Goal: Check status: Check status

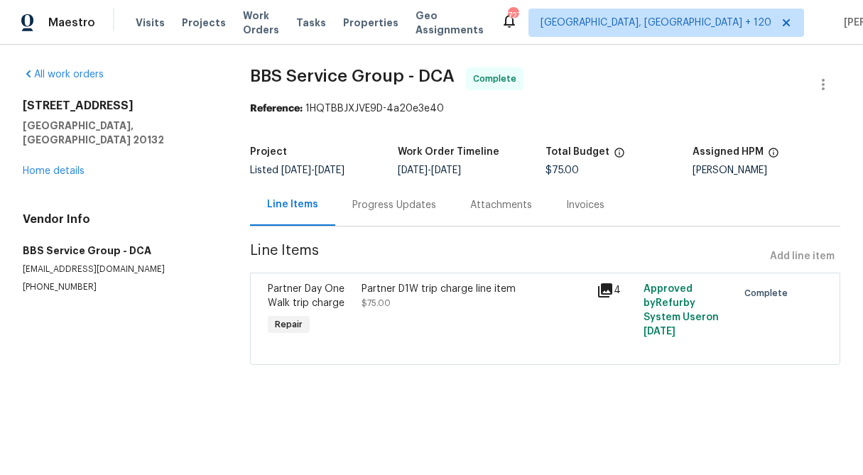
click at [388, 213] on div "Progress Updates" at bounding box center [394, 205] width 118 height 42
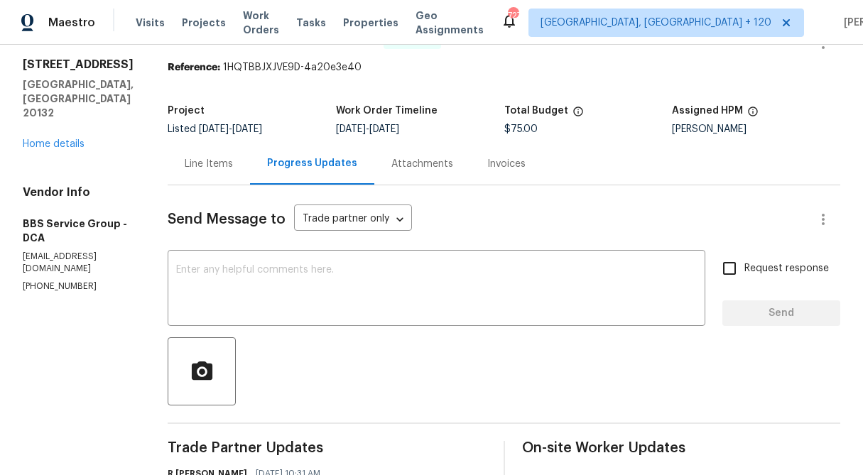
scroll to position [39, 0]
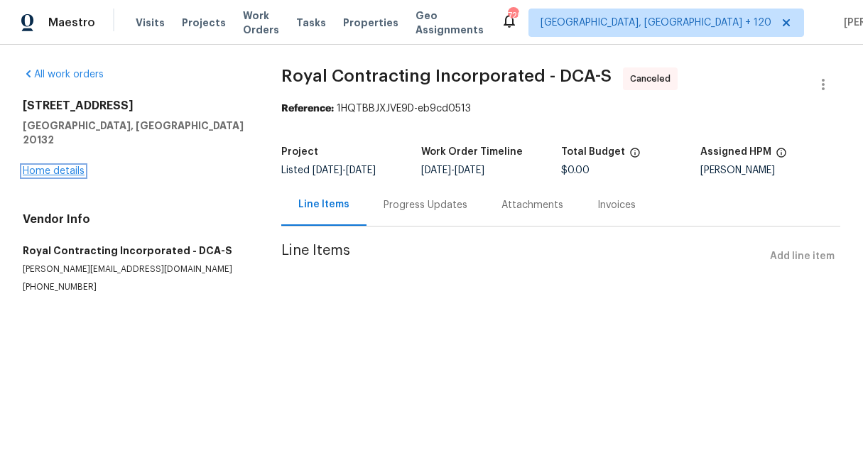
click at [62, 166] on link "Home details" at bounding box center [54, 171] width 62 height 10
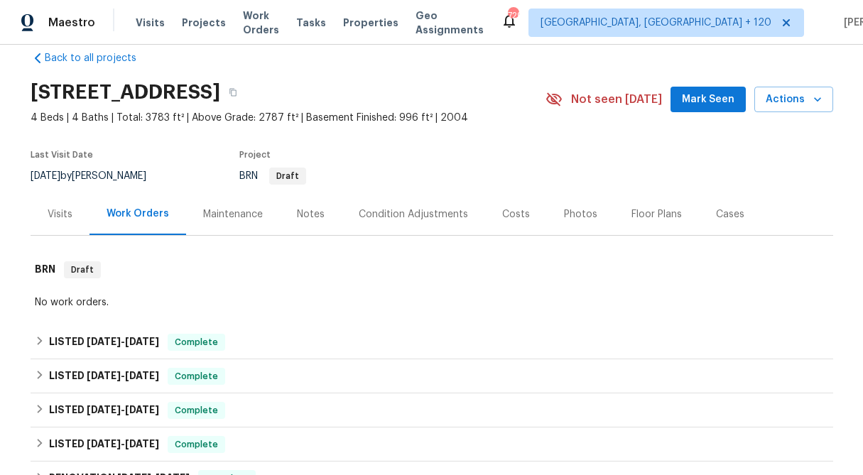
scroll to position [13, 0]
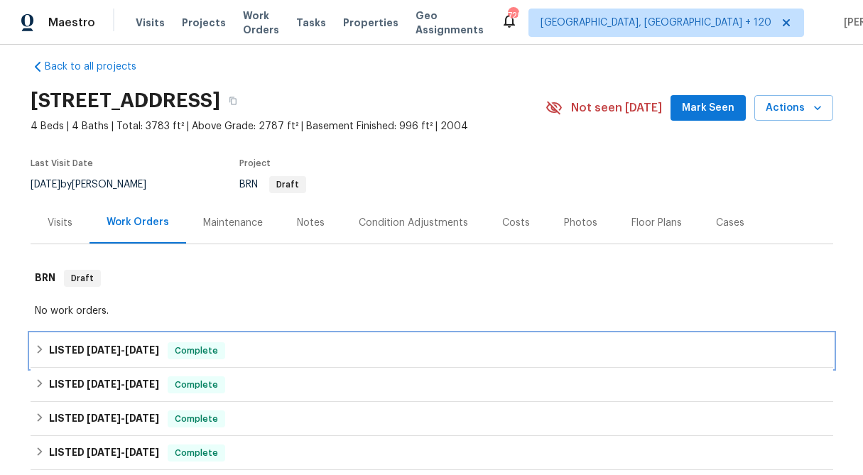
click at [33, 347] on div "LISTED 9/29/25 - 10/3/25 Complete" at bounding box center [432, 351] width 802 height 34
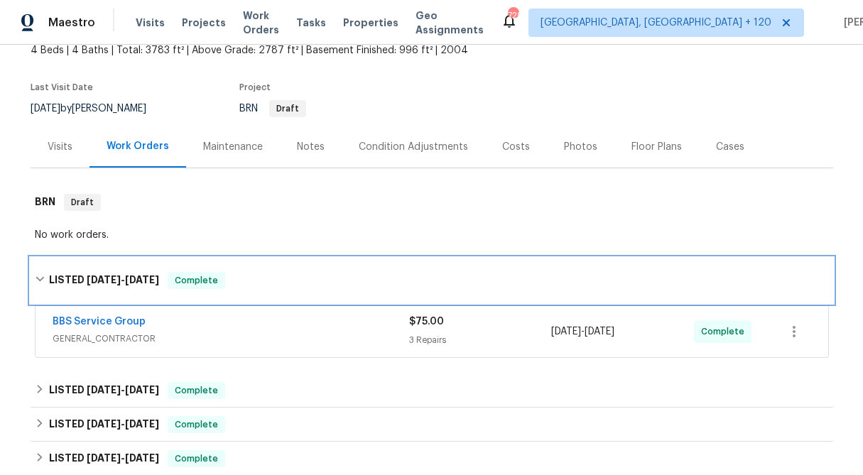
scroll to position [116, 0]
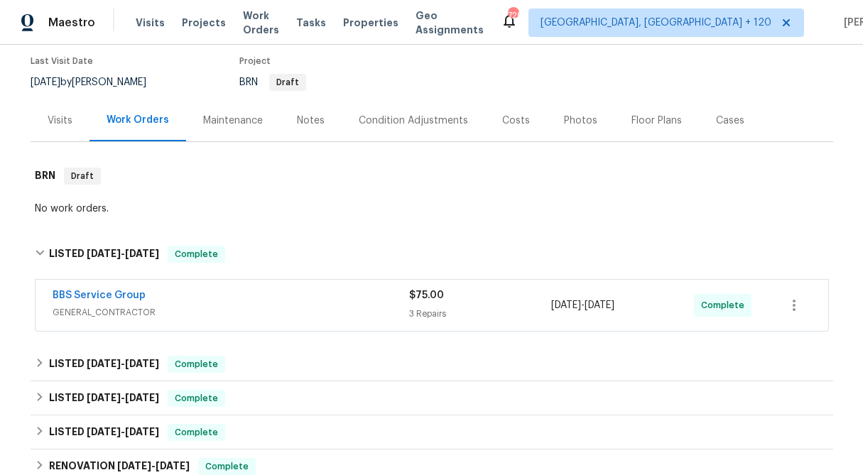
click at [421, 300] on div "$75.00" at bounding box center [480, 295] width 143 height 14
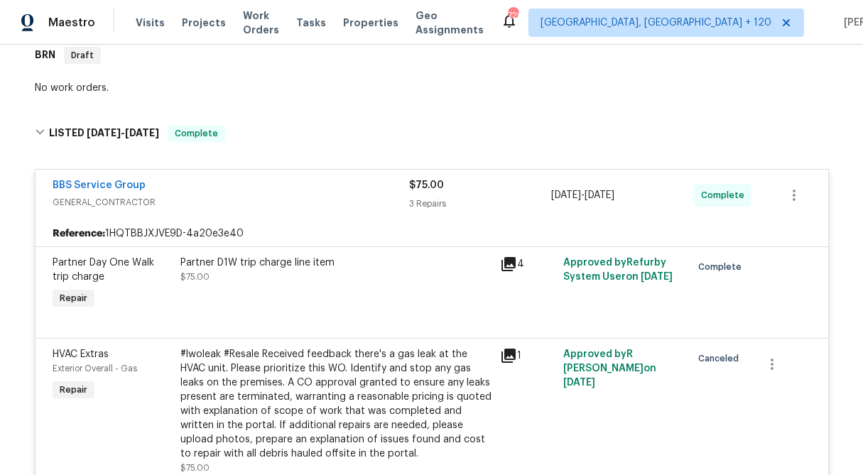
scroll to position [264, 0]
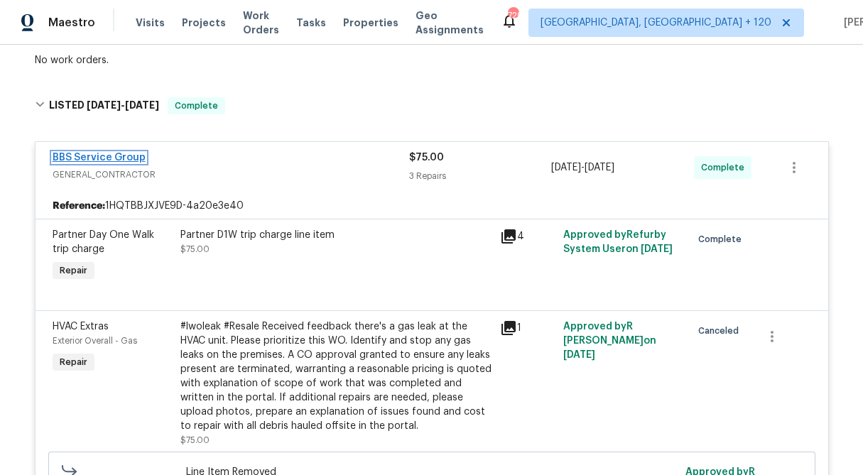
click at [111, 158] on link "BBS Service Group" at bounding box center [99, 158] width 93 height 10
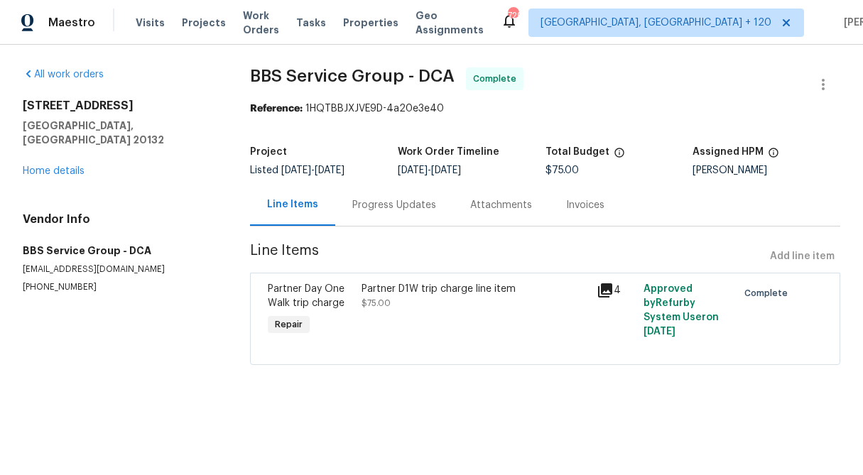
click at [396, 200] on div "Progress Updates" at bounding box center [394, 205] width 84 height 14
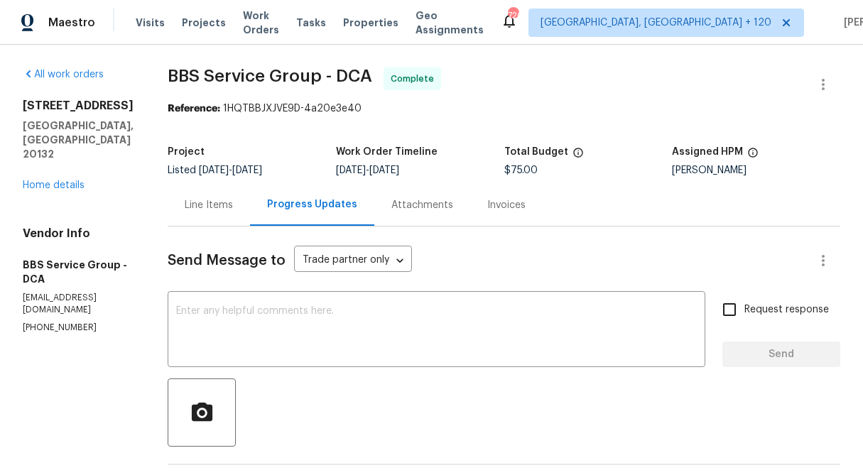
click at [195, 208] on div "Line Items" at bounding box center [209, 205] width 48 height 14
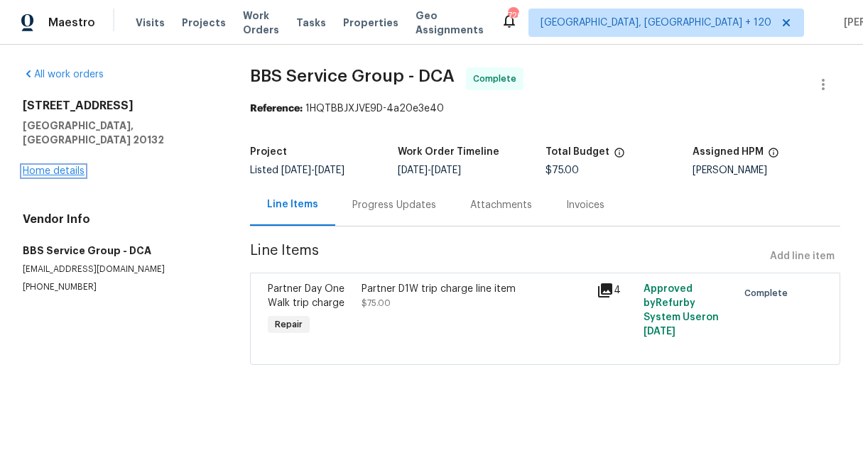
click at [67, 166] on link "Home details" at bounding box center [54, 171] width 62 height 10
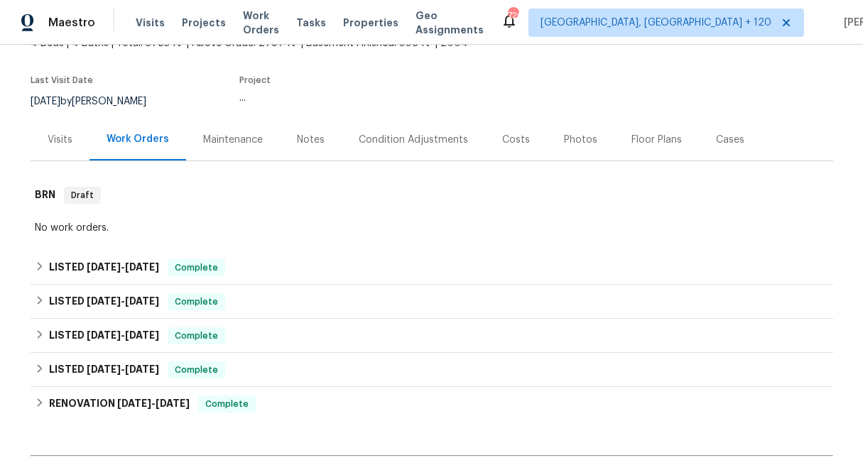
scroll to position [128, 0]
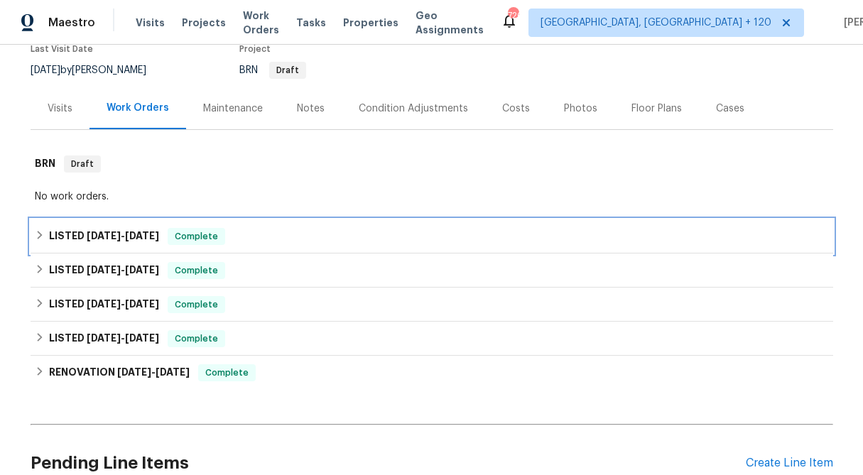
click at [38, 233] on icon at bounding box center [39, 235] width 5 height 9
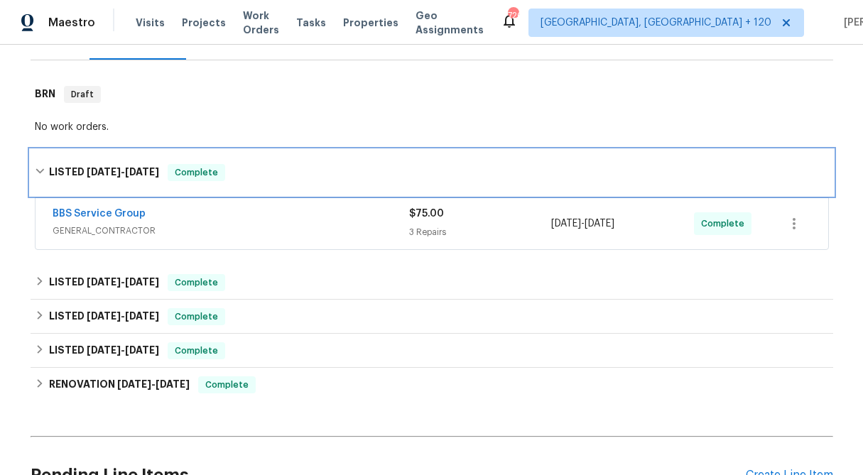
scroll to position [217, 0]
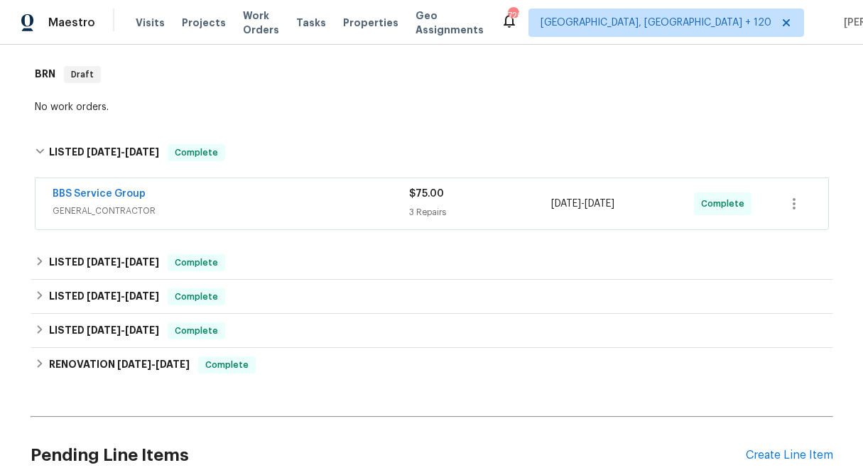
click at [488, 183] on div "BBS Service Group GENERAL_CONTRACTOR $75.00 3 Repairs 9/30/2025 - 10/3/2025 Com…" at bounding box center [432, 203] width 792 height 51
click at [430, 198] on span "$75.00" at bounding box center [426, 194] width 35 height 10
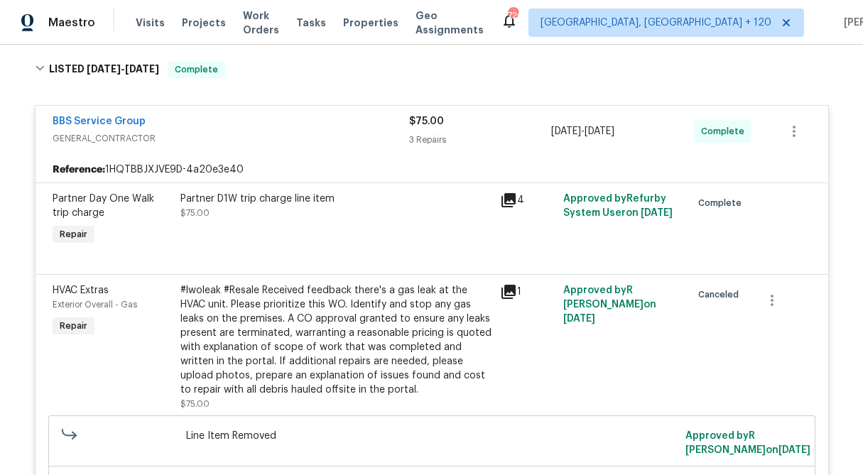
scroll to position [298, 0]
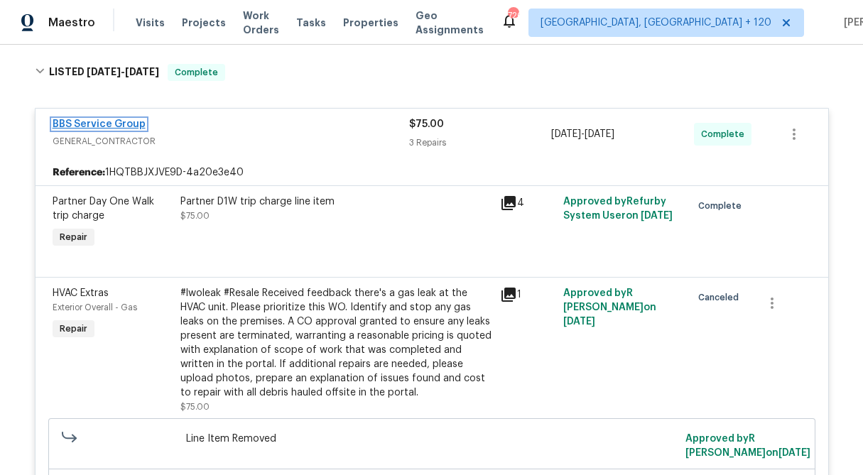
click at [73, 126] on link "BBS Service Group" at bounding box center [99, 124] width 93 height 10
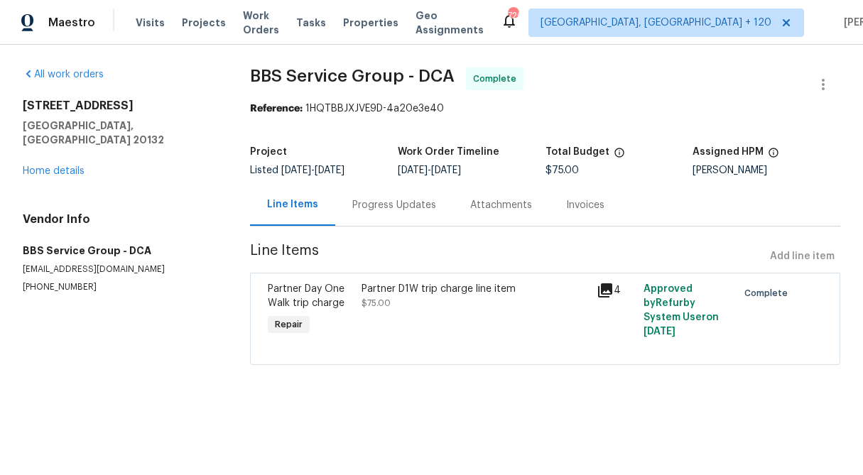
click at [377, 214] on div "Progress Updates" at bounding box center [394, 205] width 118 height 42
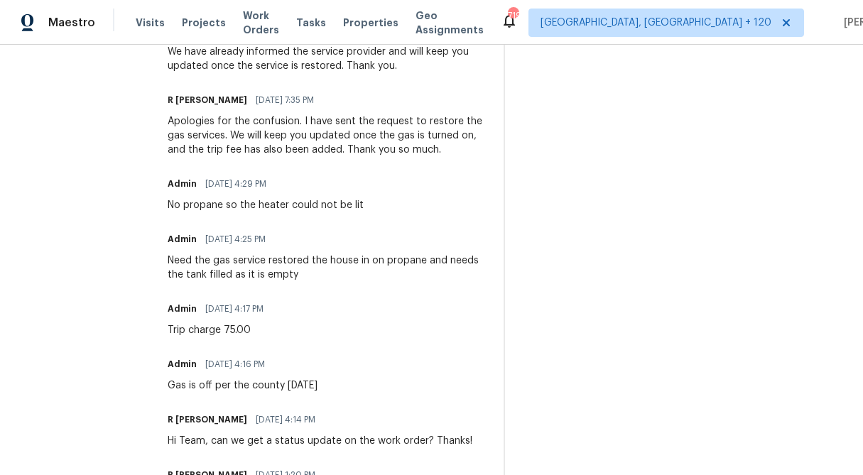
scroll to position [817, 0]
